Goal: Communication & Community: Ask a question

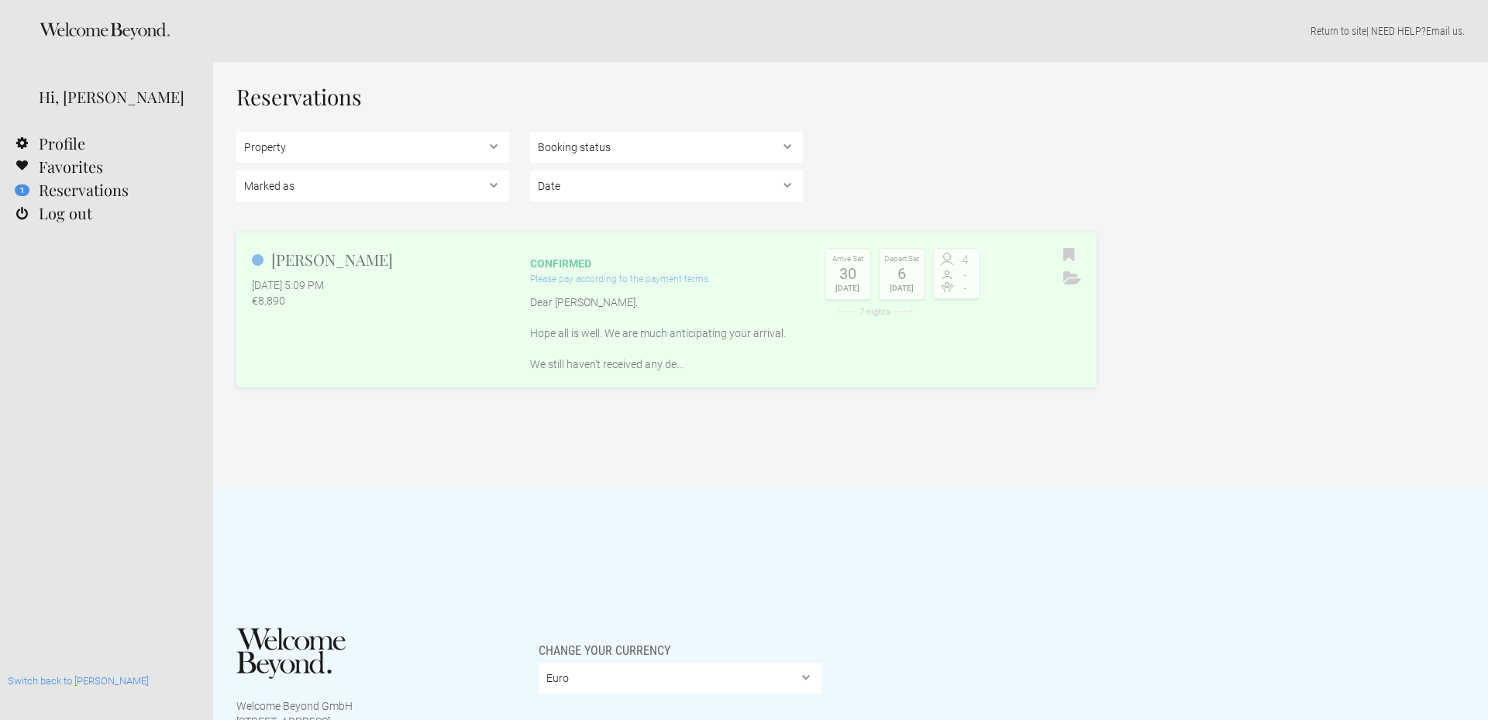
click at [374, 305] on div "€8,890" at bounding box center [380, 301] width 257 height 16
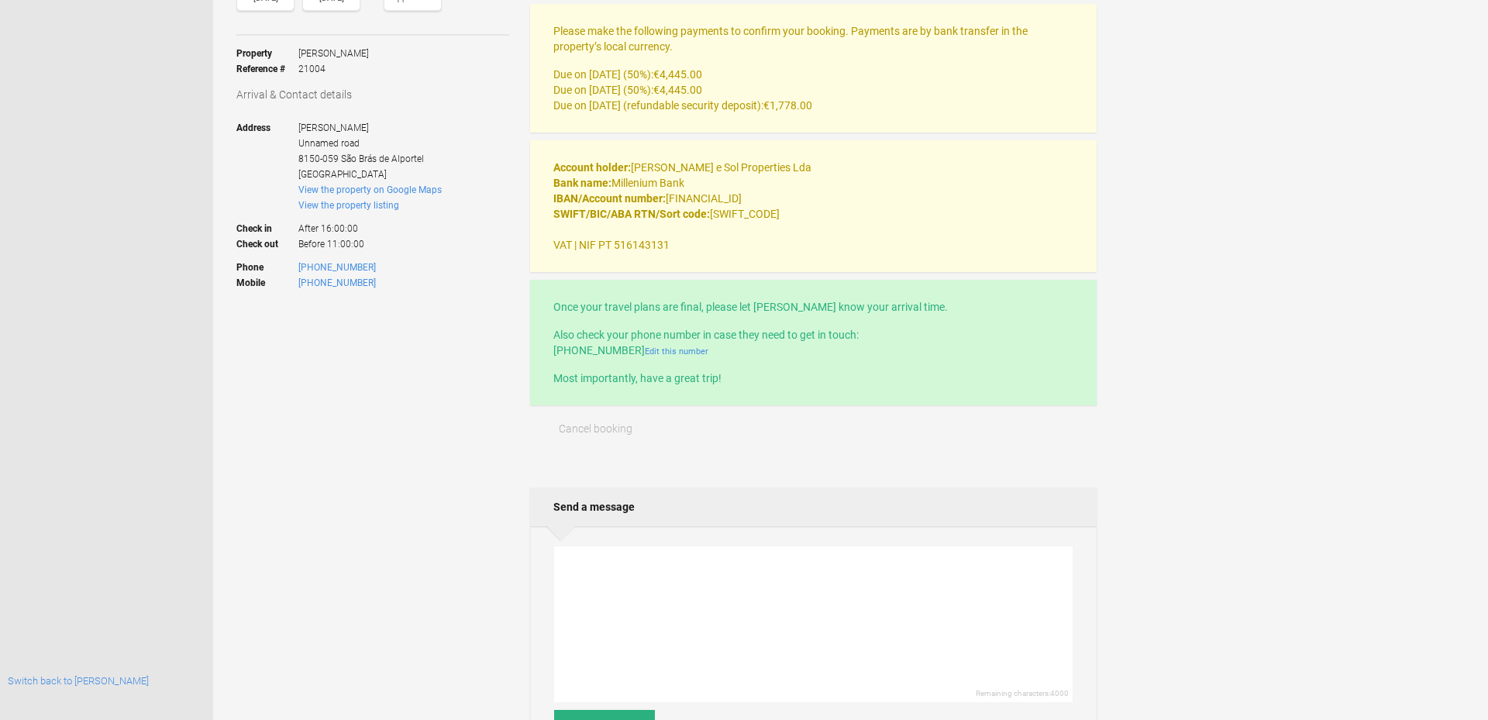
scroll to position [452, 0]
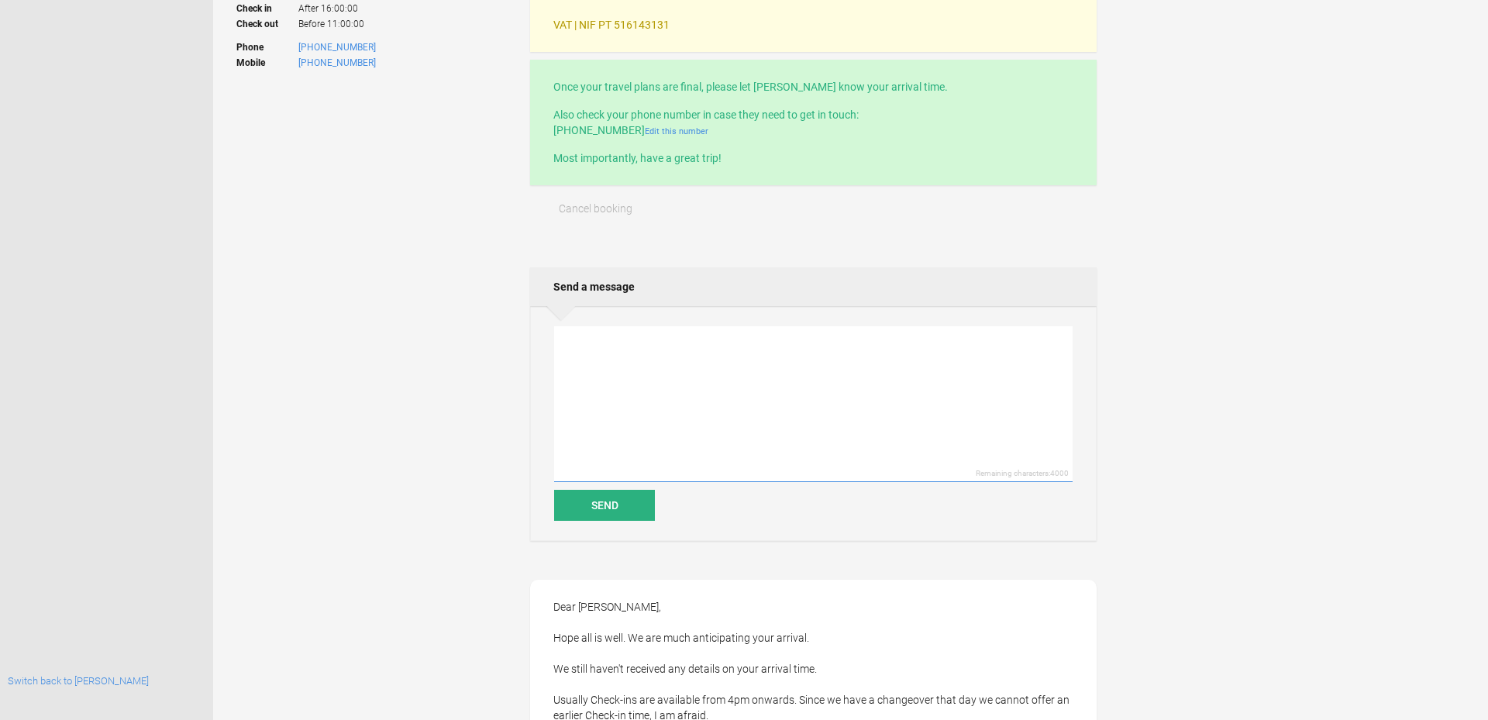
click at [601, 386] on textarea at bounding box center [813, 404] width 518 height 156
paste textarea "Hi, if you have an earlier check in available that would be great. Something ar…"
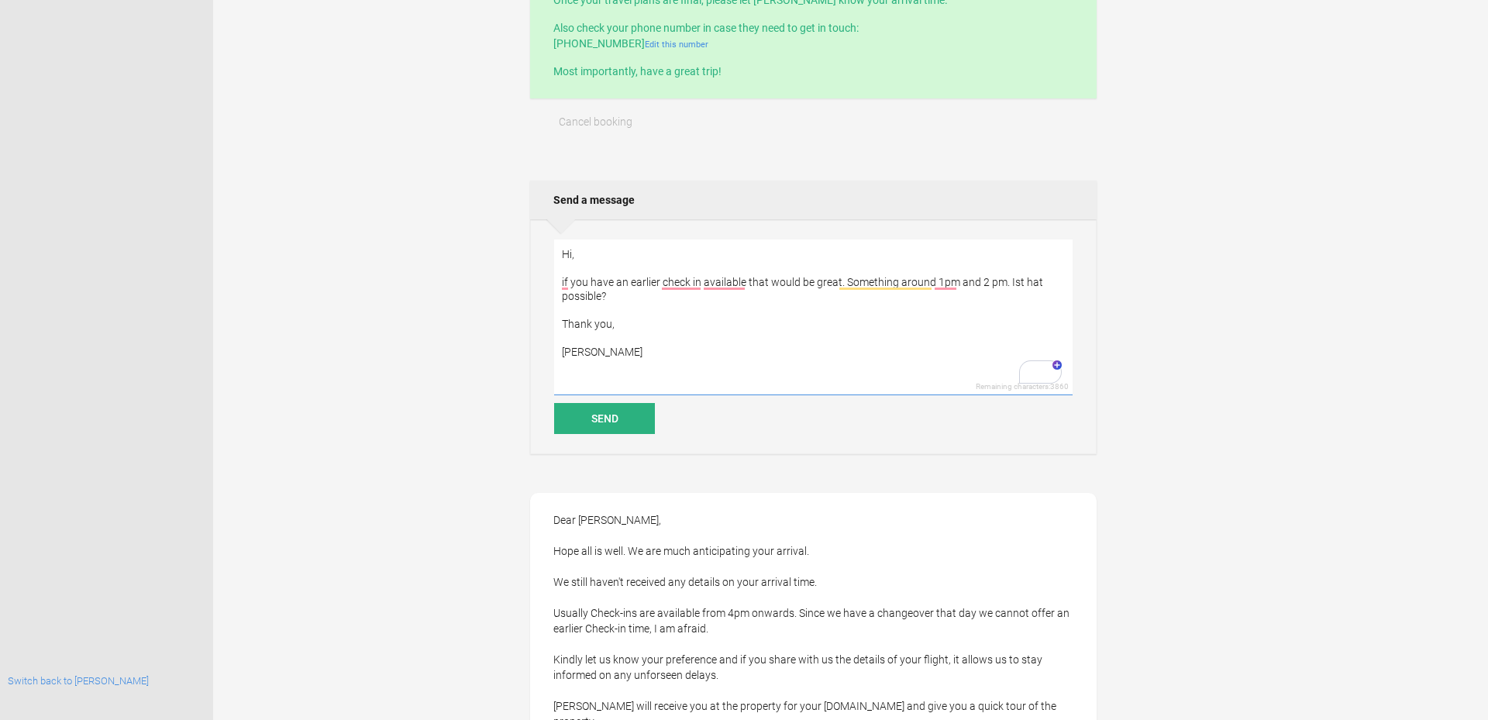
scroll to position [540, 0]
type textarea "Hi, if you have an earlier check in available that would be great. Something ar…"
click at [573, 408] on button "Send" at bounding box center [604, 416] width 101 height 31
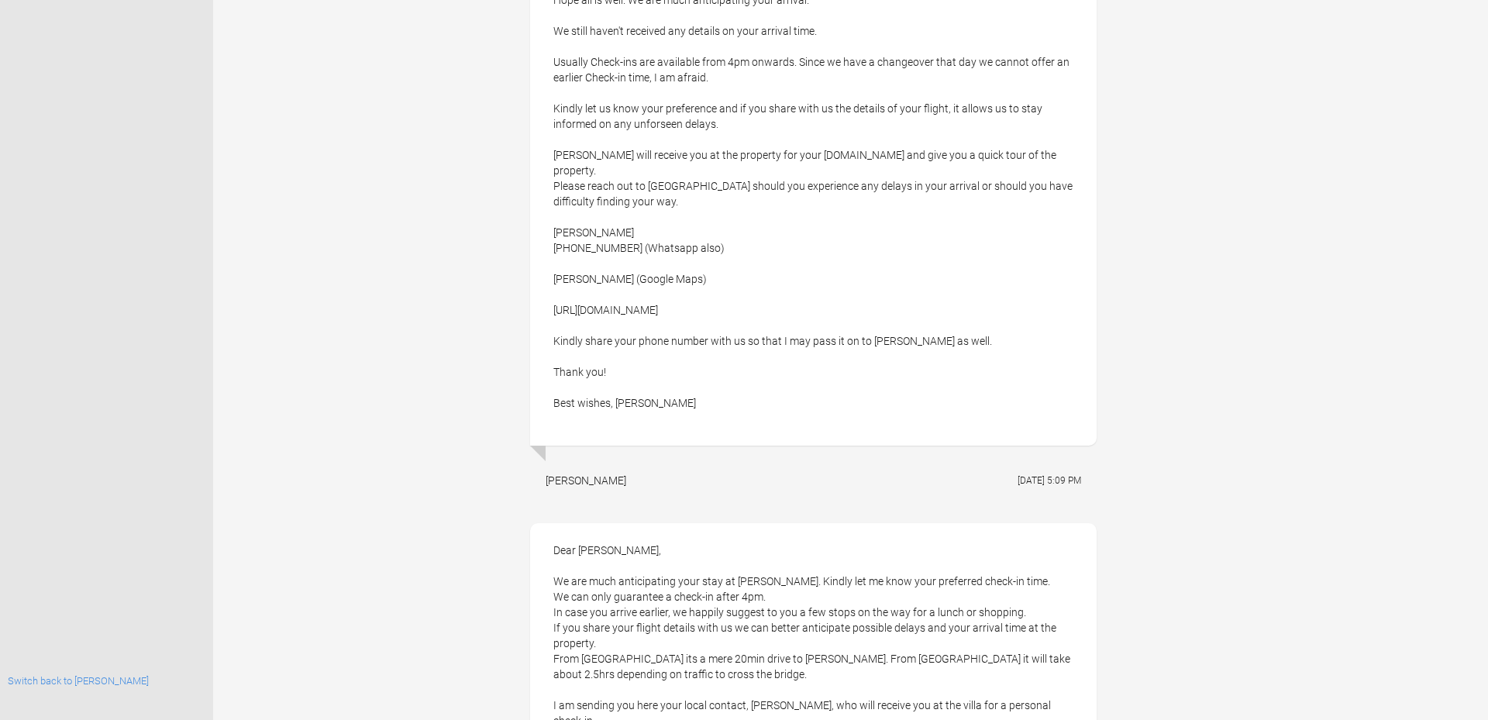
scroll to position [1331, 0]
click at [66, 682] on link "Switch back to [PERSON_NAME]" at bounding box center [78, 681] width 141 height 12
